Goal: Find specific page/section: Find specific page/section

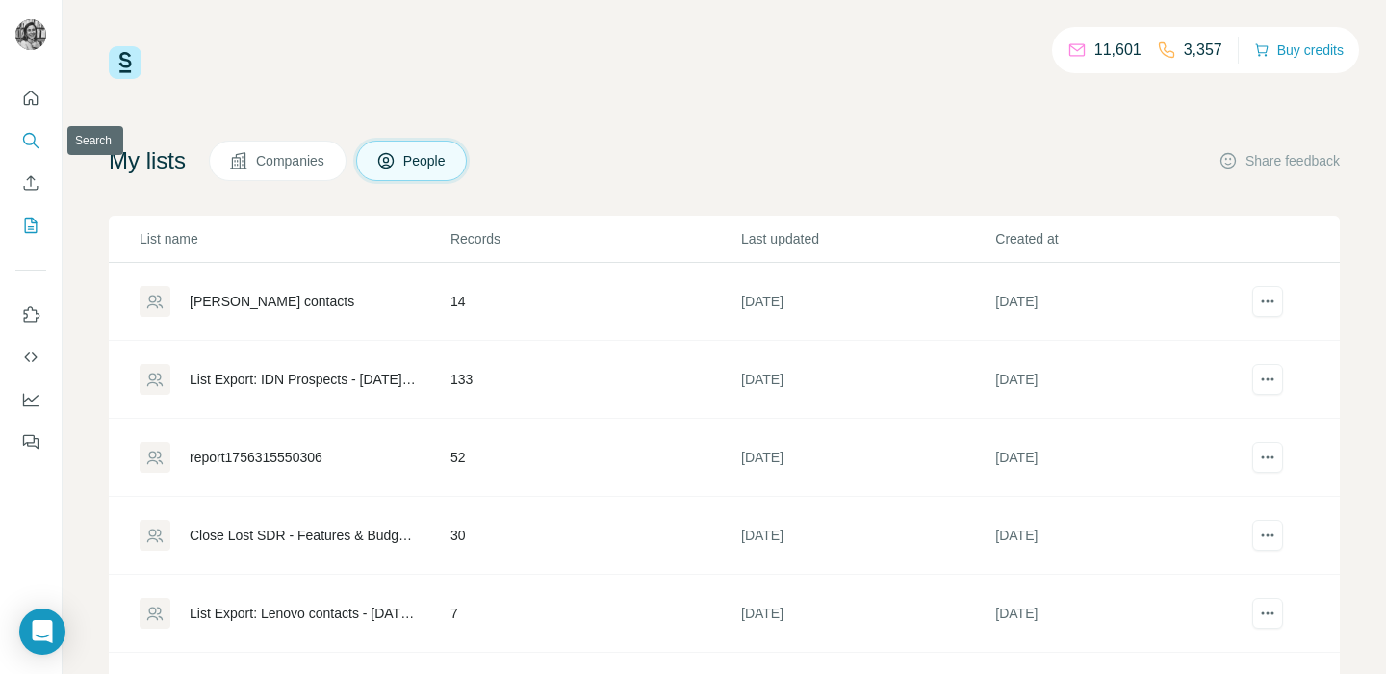
click at [30, 145] on icon "Search" at bounding box center [30, 140] width 19 height 19
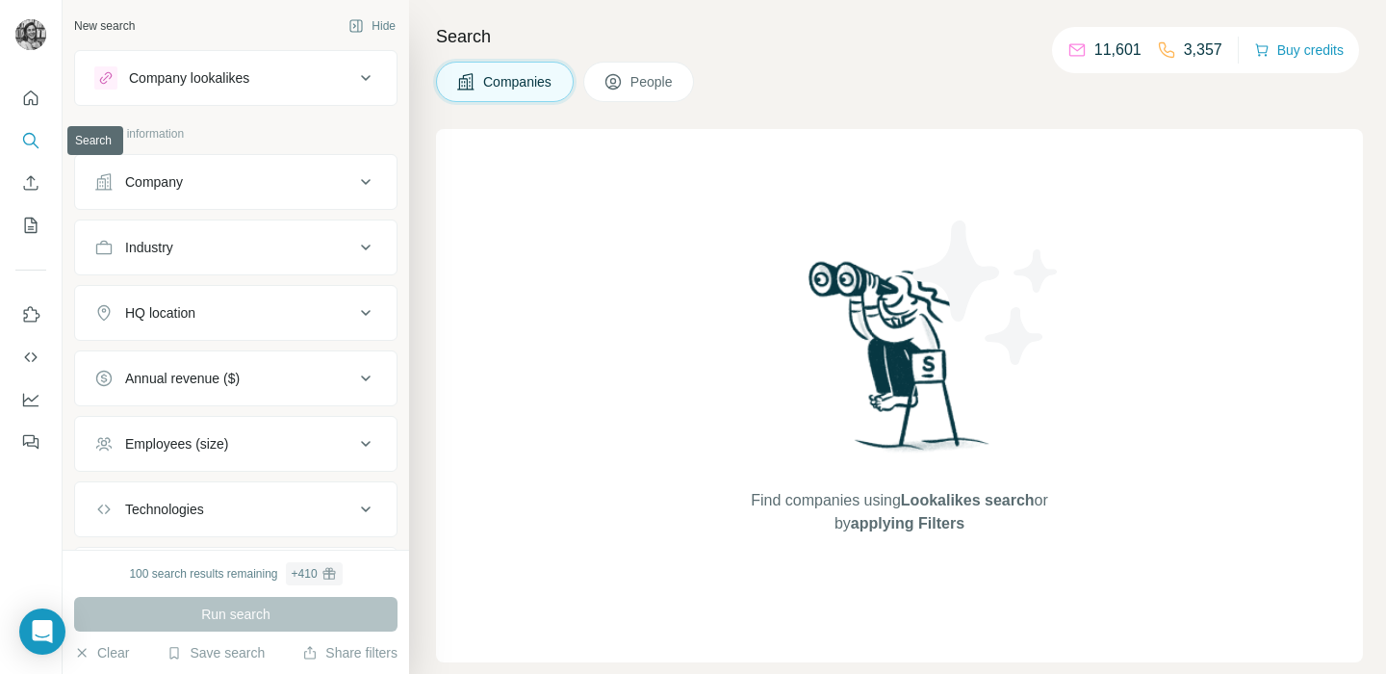
click at [32, 140] on icon "Search" at bounding box center [30, 140] width 19 height 19
click at [34, 94] on icon "Quick start" at bounding box center [31, 97] width 14 height 14
